Goal: Task Accomplishment & Management: Manage account settings

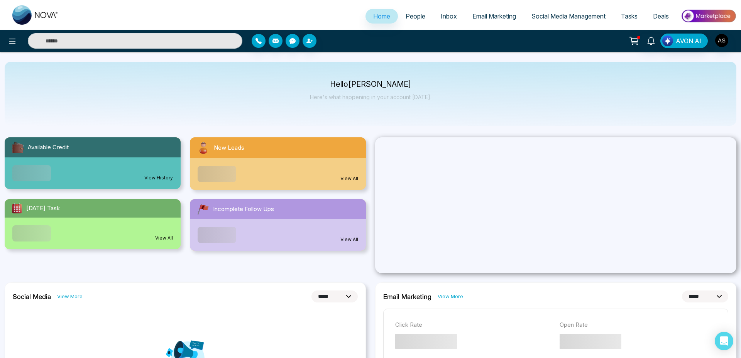
select select "*"
click at [398, 15] on link "People" at bounding box center [415, 16] width 35 height 15
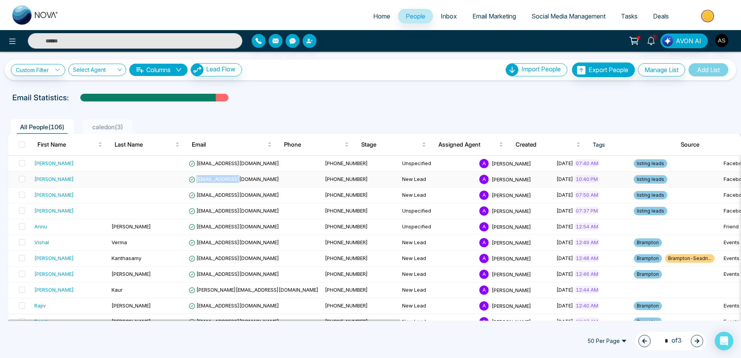
drag, startPoint x: 249, startPoint y: 181, endPoint x: 197, endPoint y: 183, distance: 51.8
click at [197, 183] on td "elss45@yahoo.ca" at bounding box center [254, 180] width 136 height 16
copy span "elss45@yahoo.ca"
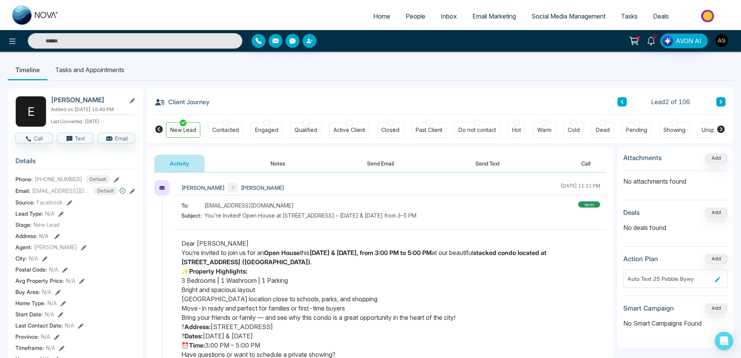
click at [726, 43] on img "button" at bounding box center [721, 40] width 13 height 13
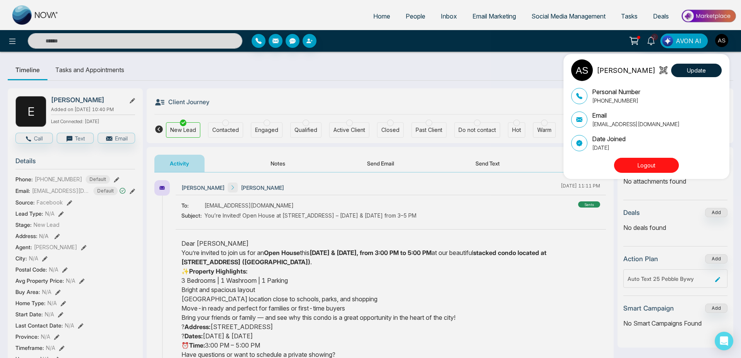
click at [662, 168] on button "Logout" at bounding box center [646, 165] width 65 height 15
